Goal: Find specific page/section: Find specific page/section

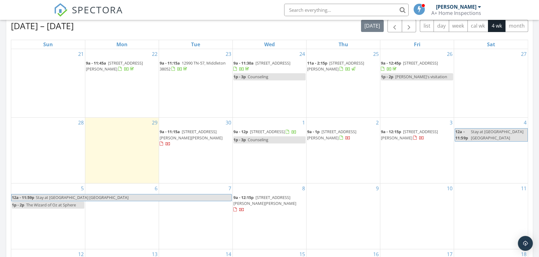
scroll to position [311, 0]
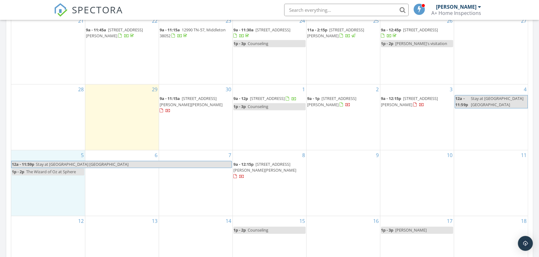
click at [28, 197] on div "5 12a - 11:59p Stay at Resorts World Las Vegas 1p - 2p The Wizard of Oz at Sphe…" at bounding box center [48, 184] width 74 height 66
click at [451, 182] on tr "5 12a - 11:59p Stay at Resorts World Las Vegas 1p - 2p The Wizard of Oz at Sphe…" at bounding box center [269, 184] width 516 height 66
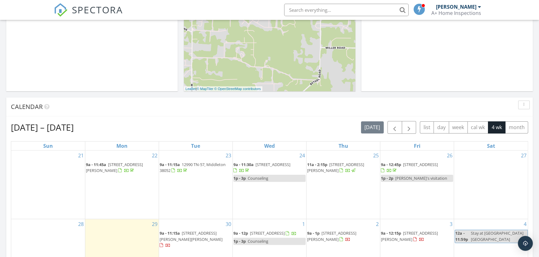
scroll to position [169, 0]
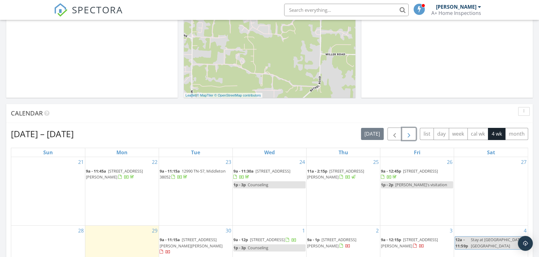
click at [405, 135] on span "button" at bounding box center [408, 134] width 7 height 7
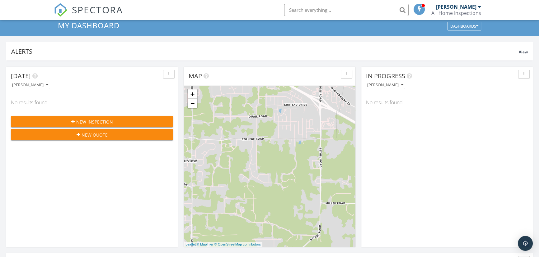
scroll to position [0, 0]
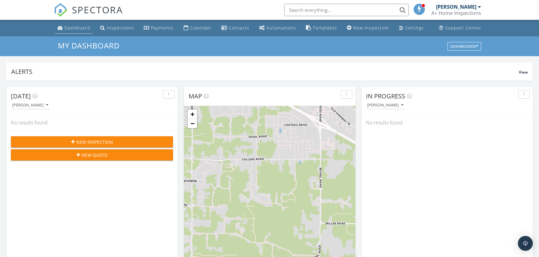
click at [77, 27] on div "Dashboard" at bounding box center [77, 28] width 26 height 6
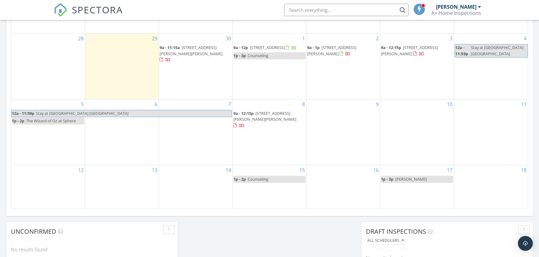
scroll to position [367, 0]
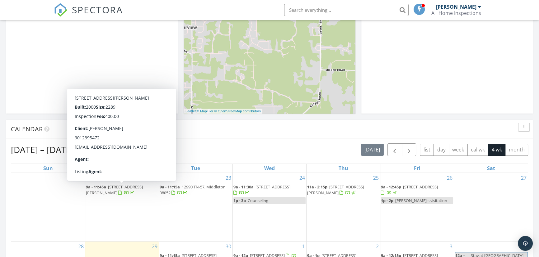
scroll to position [254, 0]
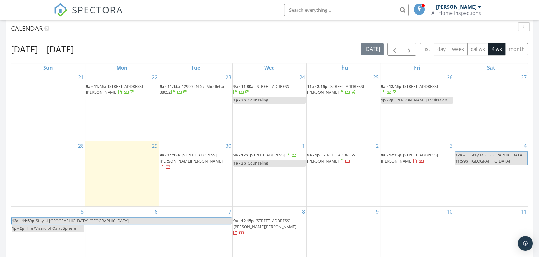
click at [325, 10] on input "text" at bounding box center [346, 10] width 124 height 12
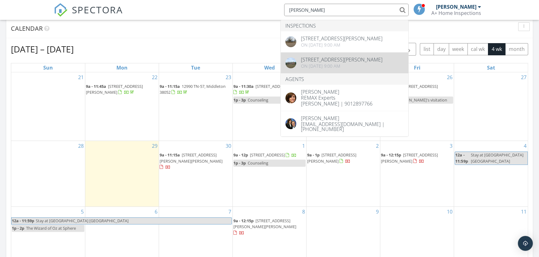
type input "lisa shaff"
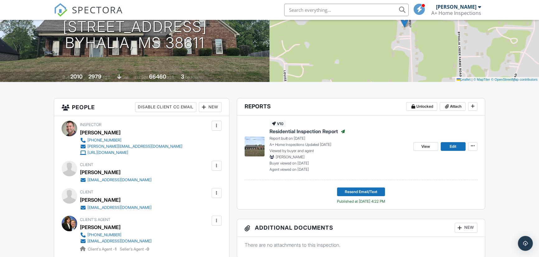
scroll to position [85, 0]
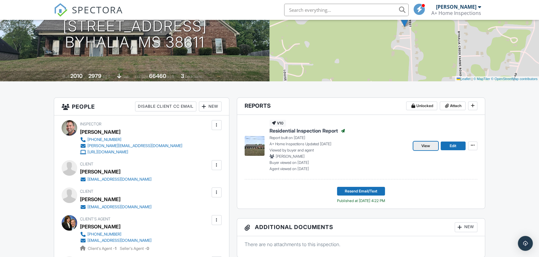
click at [421, 147] on span "View" at bounding box center [425, 146] width 9 height 6
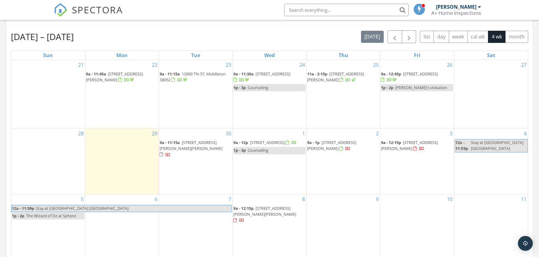
scroll to position [254, 0]
